Goal: Navigation & Orientation: Find specific page/section

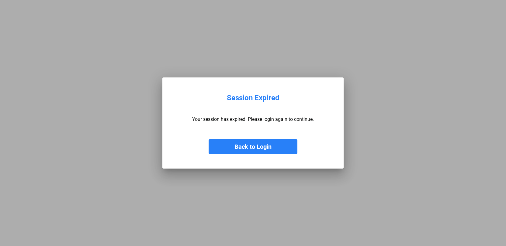
click at [228, 152] on button "Back to Login" at bounding box center [253, 146] width 89 height 15
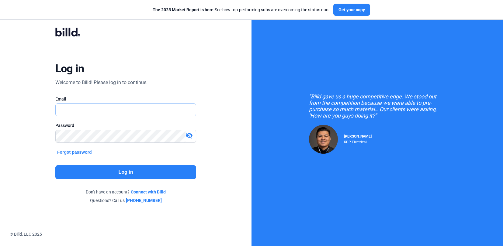
click at [136, 107] on input "text" at bounding box center [126, 110] width 140 height 12
click at [146, 104] on input "text" at bounding box center [126, 110] width 140 height 12
type input "[PERSON_NAME][EMAIL_ADDRESS][DOMAIN_NAME]"
click at [129, 174] on button "Log in" at bounding box center [125, 172] width 141 height 14
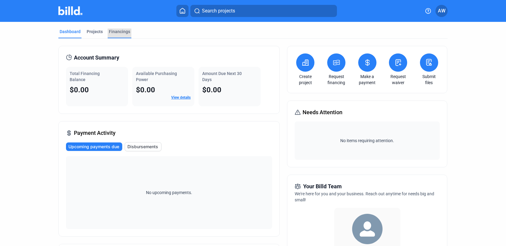
click at [114, 32] on div "Financings" at bounding box center [119, 32] width 21 height 6
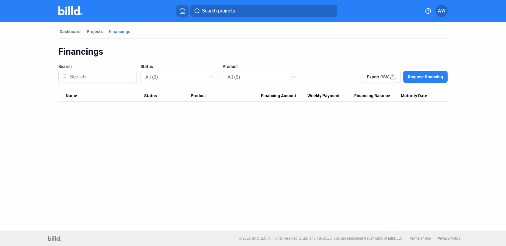
click at [428, 9] on icon at bounding box center [428, 11] width 6 height 6
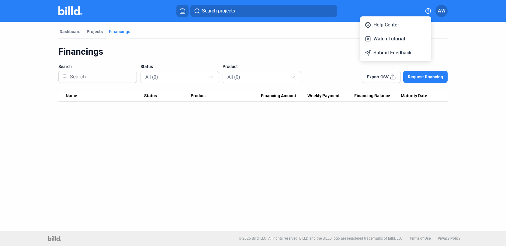
click at [457, 60] on div at bounding box center [253, 123] width 506 height 246
